Goal: Find specific page/section: Find specific page/section

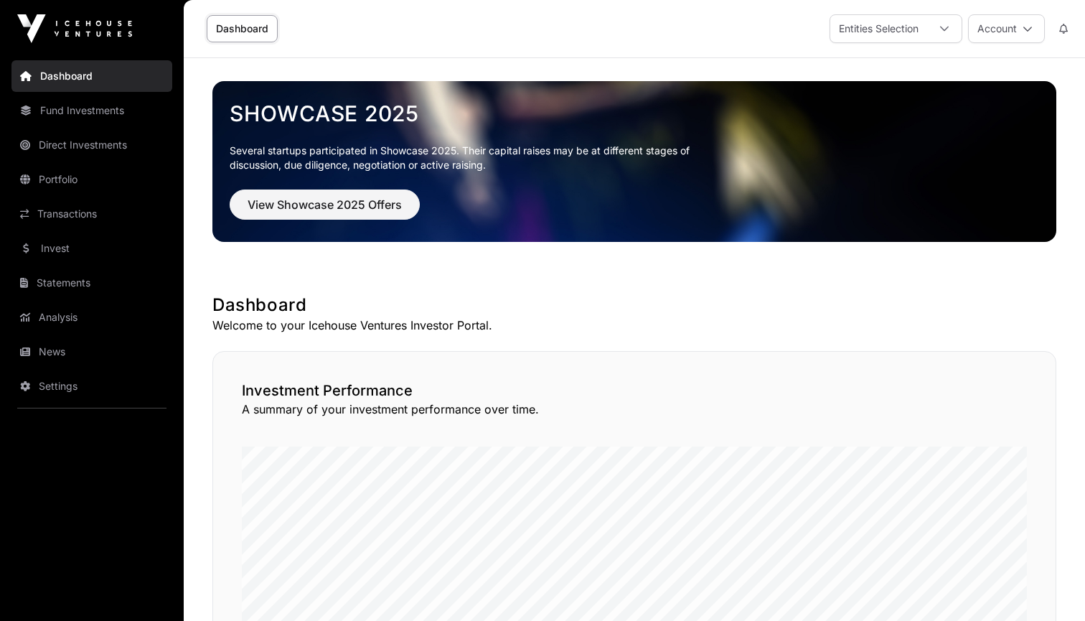
click at [118, 139] on link "Direct Investments" at bounding box center [91, 145] width 161 height 32
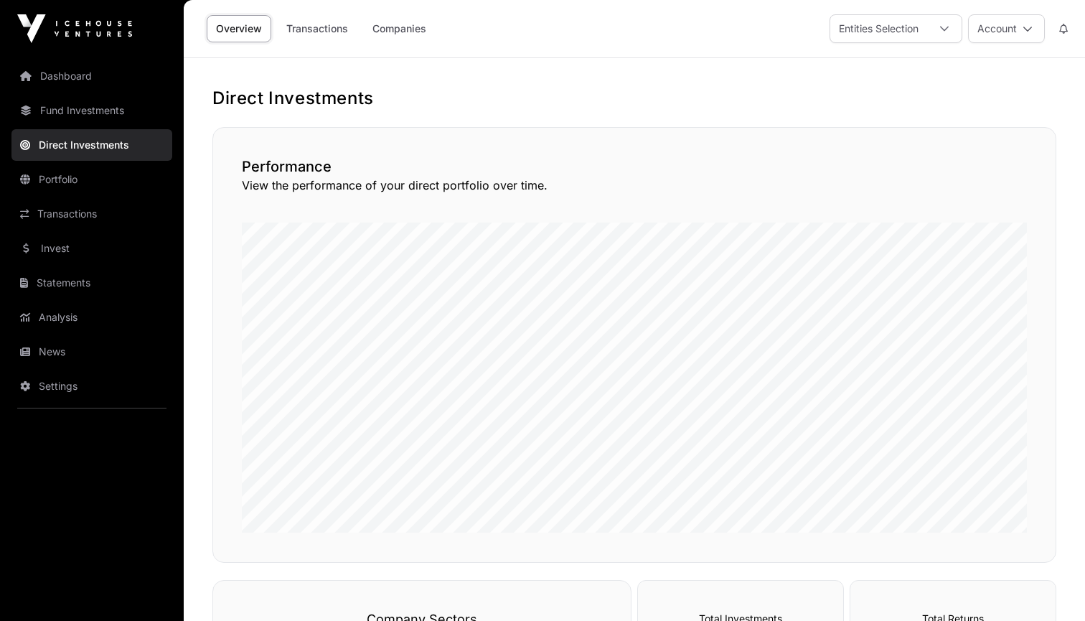
click at [55, 182] on link "Portfolio" at bounding box center [91, 180] width 161 height 32
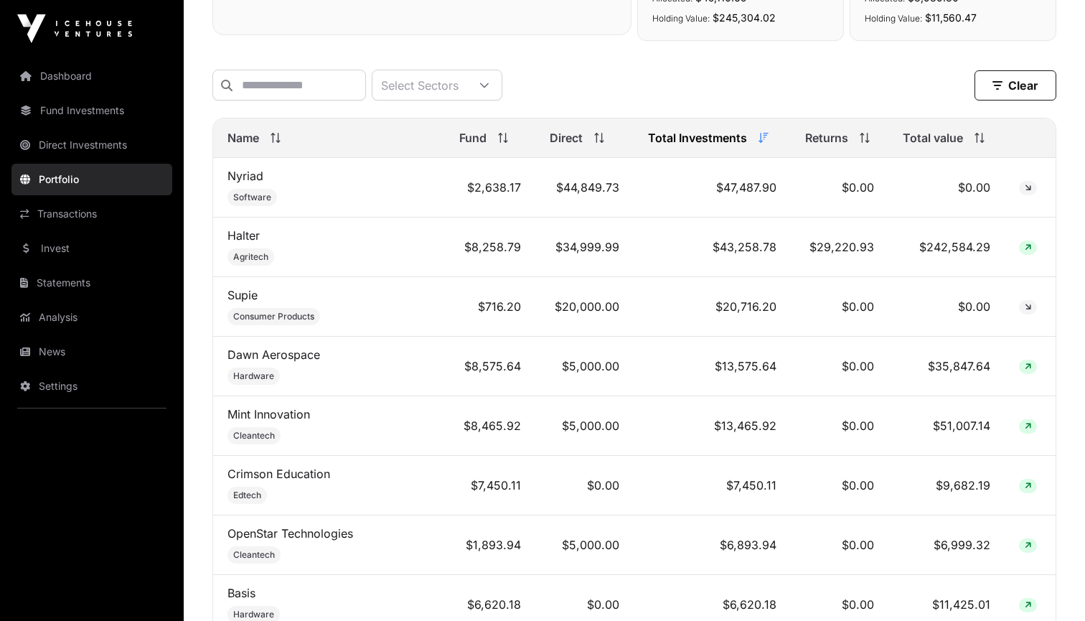
scroll to position [550, 0]
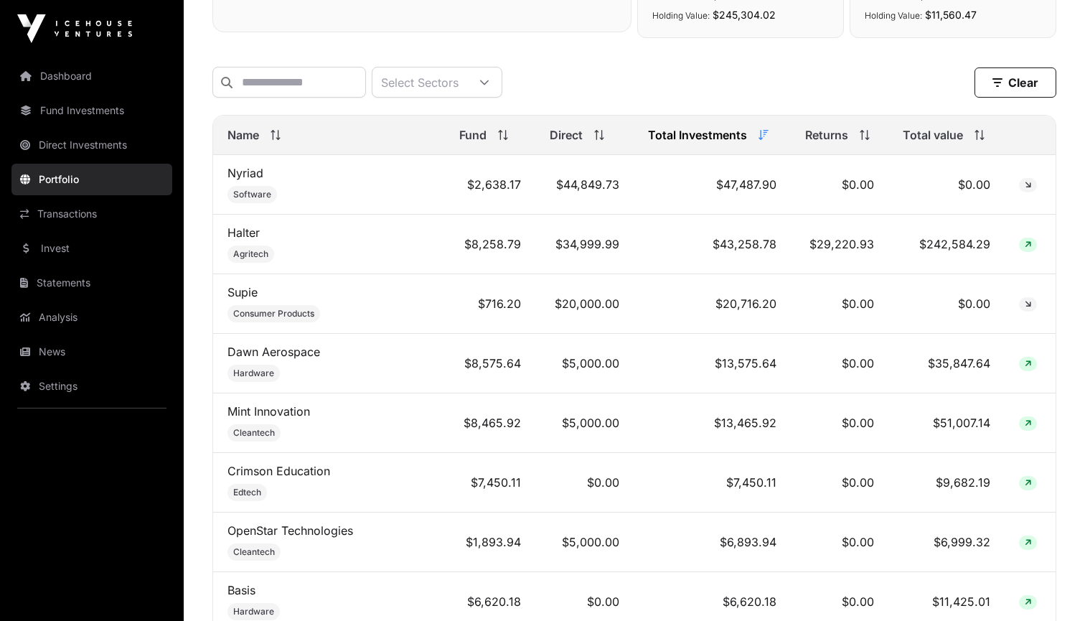
click at [290, 413] on link "Mint Innovation" at bounding box center [269, 411] width 83 height 14
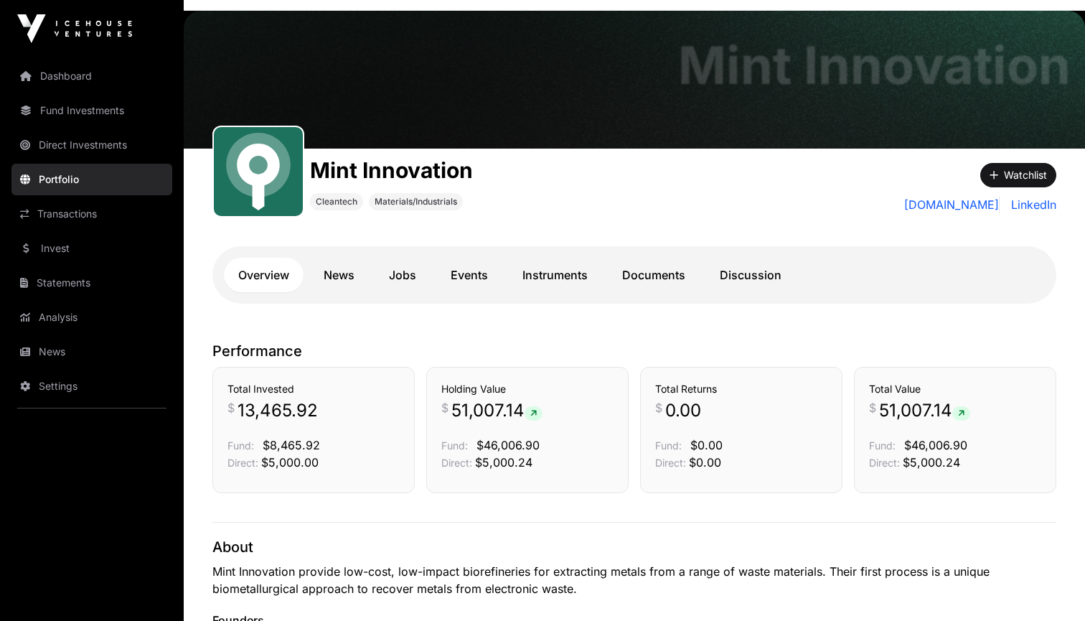
scroll to position [44, 0]
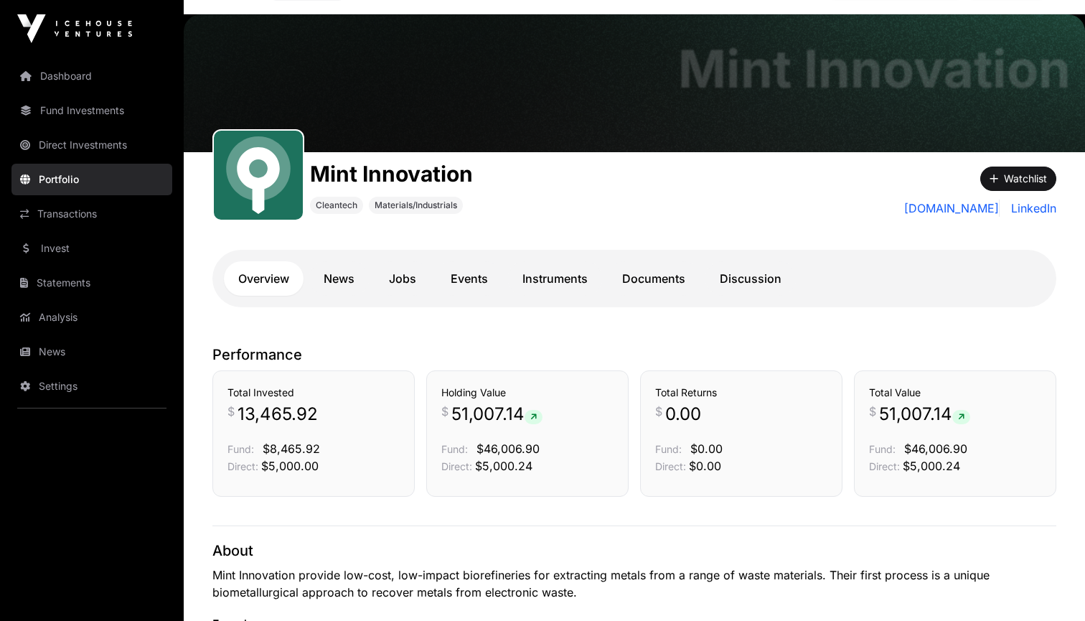
click at [108, 111] on link "Fund Investments" at bounding box center [91, 111] width 161 height 32
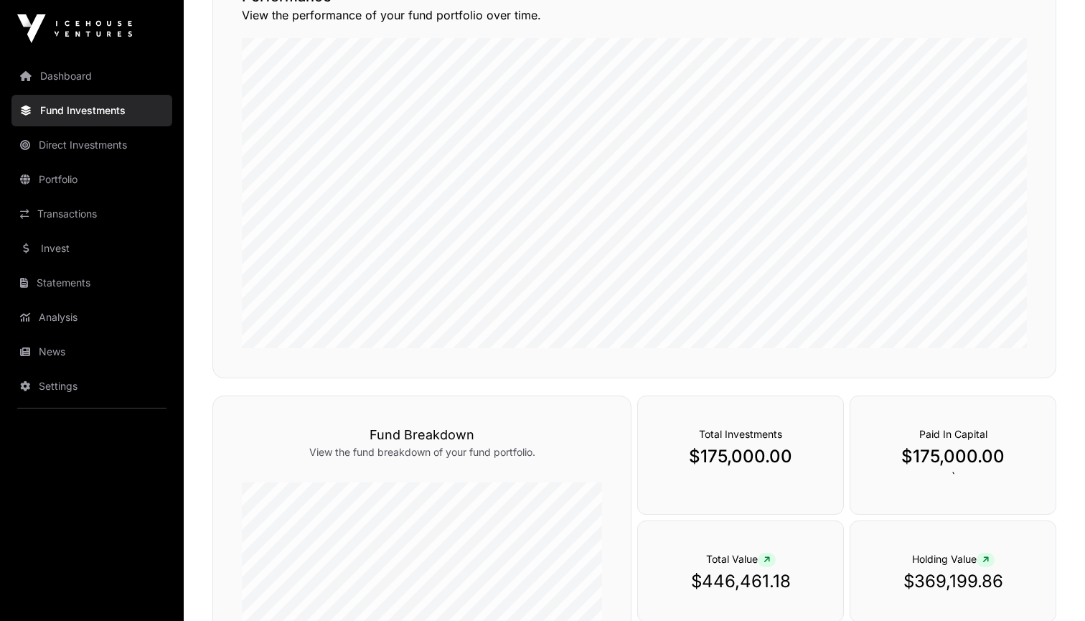
scroll to position [15, 0]
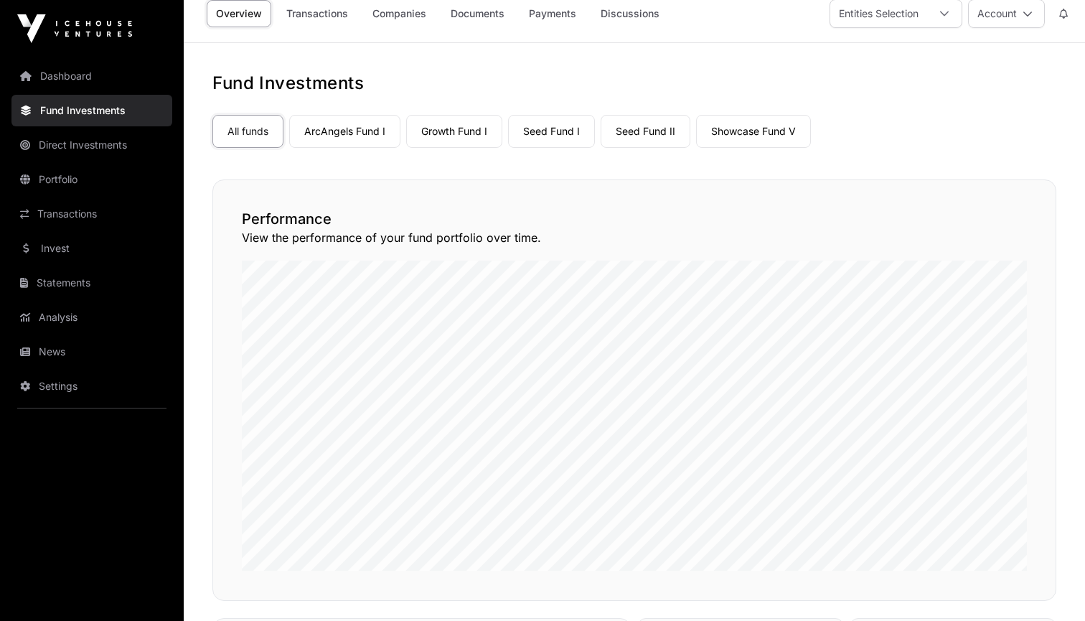
click at [58, 144] on link "Direct Investments" at bounding box center [91, 145] width 161 height 32
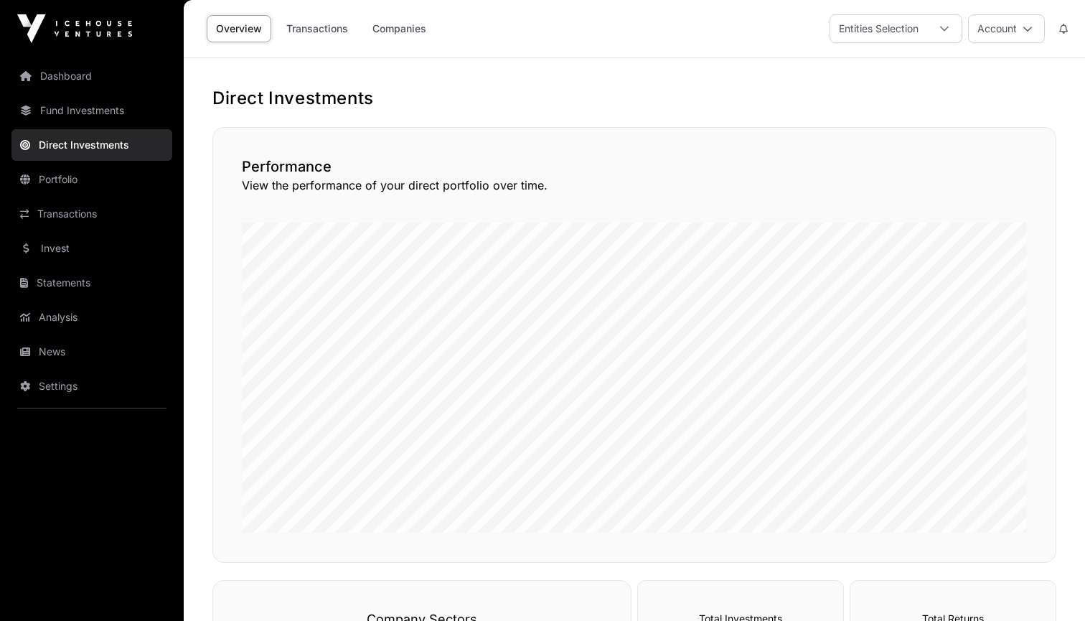
click at [316, 28] on link "Transactions" at bounding box center [317, 28] width 80 height 27
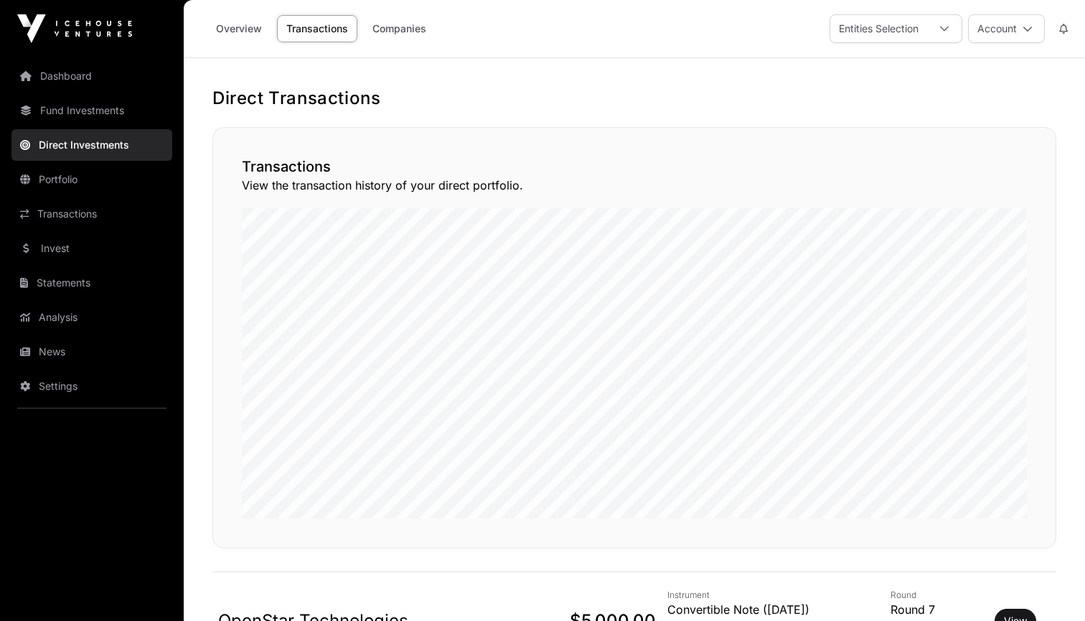
click at [402, 32] on link "Companies" at bounding box center [399, 28] width 73 height 27
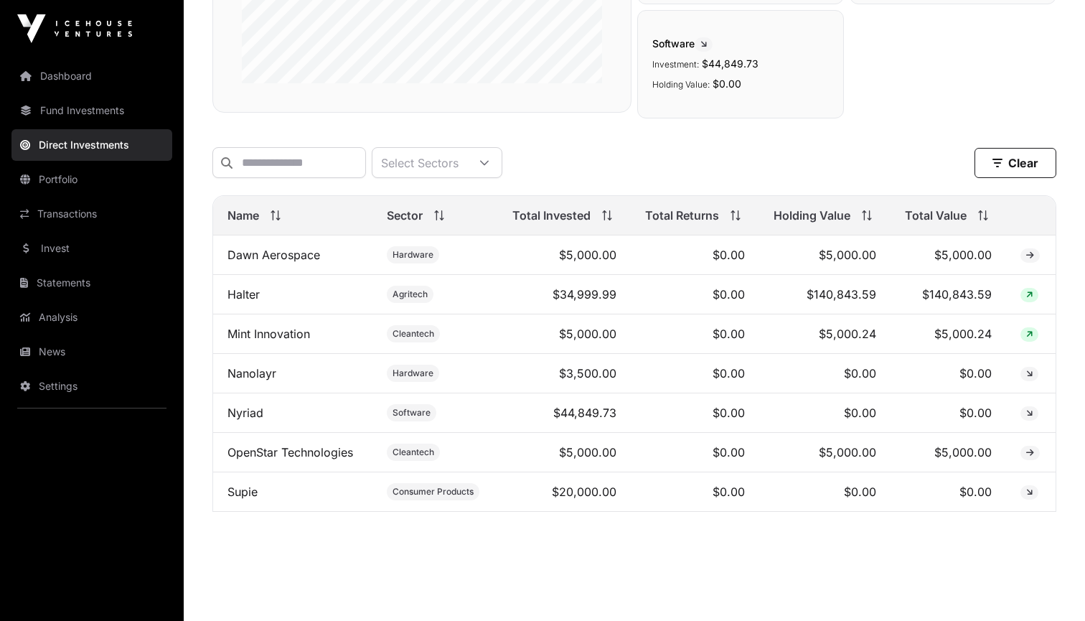
scroll to position [351, 0]
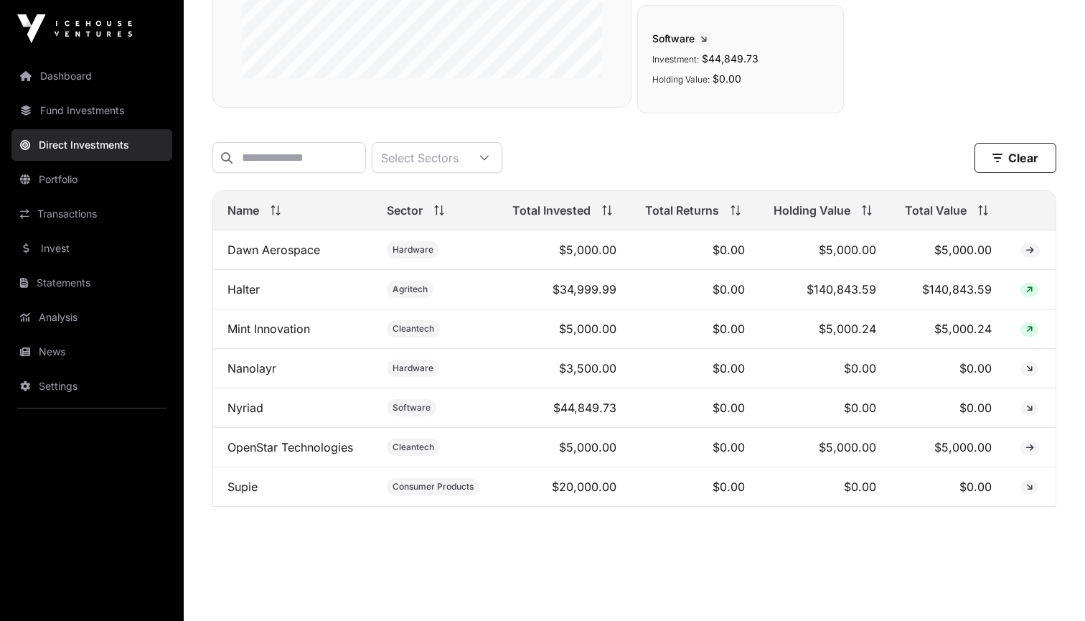
click at [1029, 332] on icon at bounding box center [1030, 329] width 6 height 9
click at [280, 330] on link "Mint Innovation" at bounding box center [269, 329] width 83 height 14
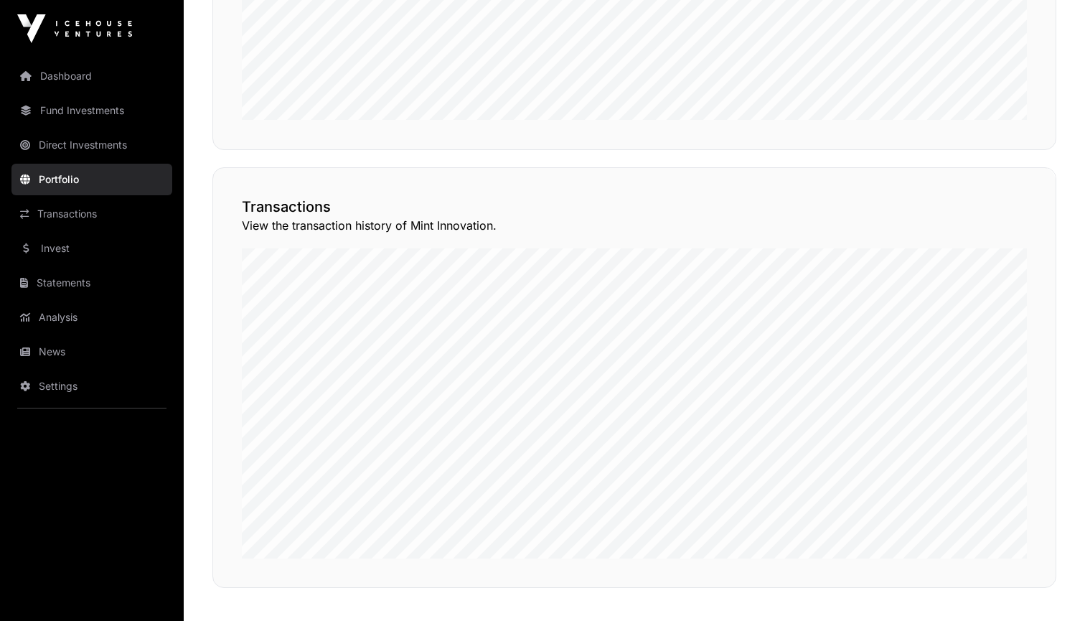
scroll to position [971, 0]
click at [978, 160] on button "View Transactions" at bounding box center [992, 148] width 118 height 24
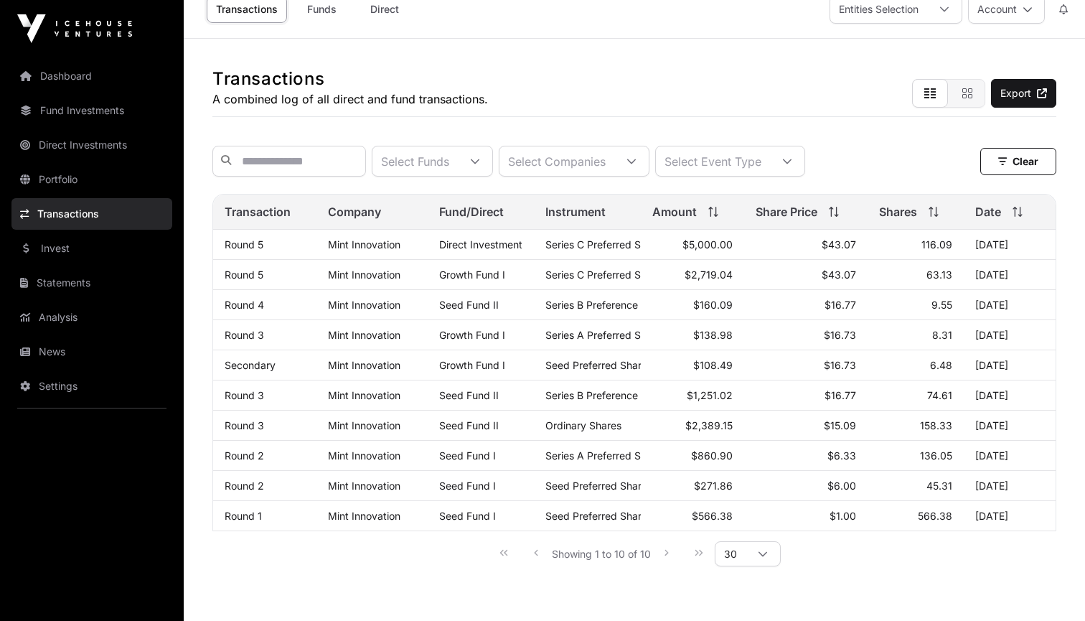
scroll to position [20, 0]
